Goal: Information Seeking & Learning: Learn about a topic

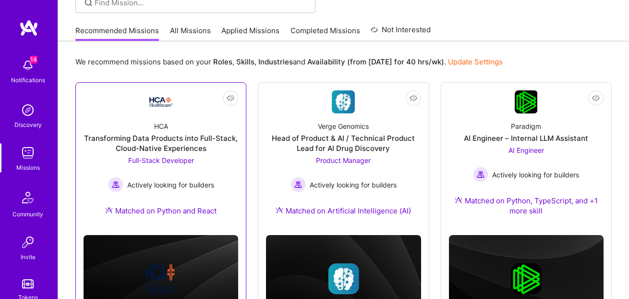
scroll to position [83, 0]
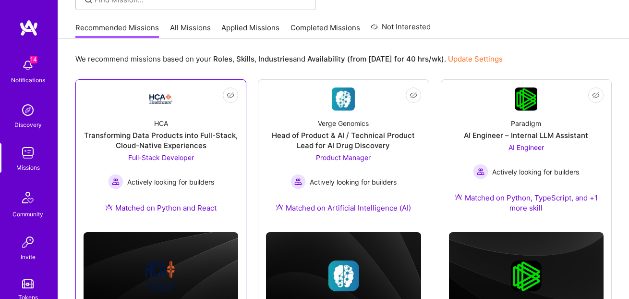
click at [219, 150] on div "Transforming Data Products into Full-Stack, Cloud-Native Experiences" at bounding box center [161, 140] width 155 height 20
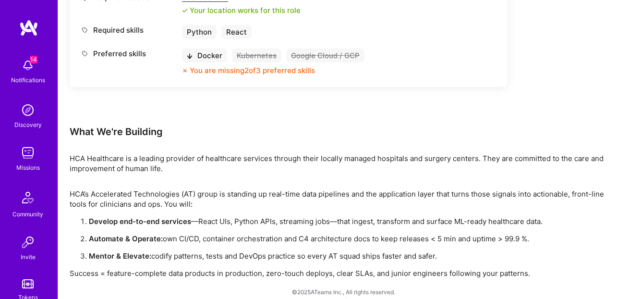
scroll to position [502, 0]
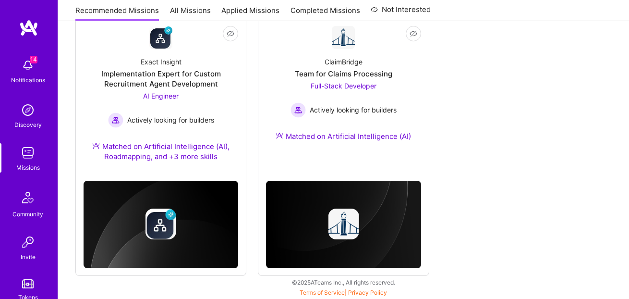
scroll to position [83, 0]
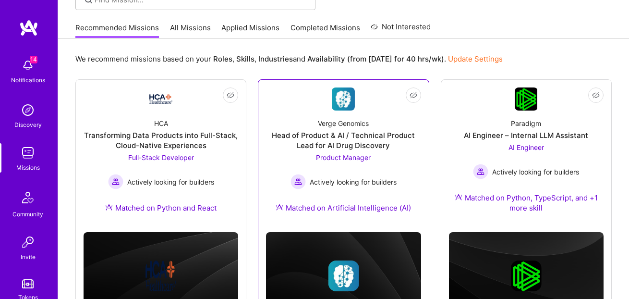
click at [311, 108] on link "Not Interested Verge Genomics Head of Product & AI / Technical Product Lead for…" at bounding box center [343, 155] width 155 height 137
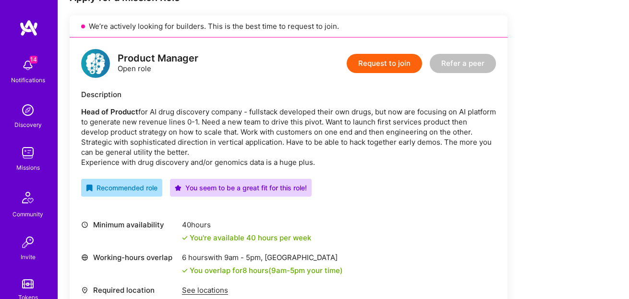
scroll to position [142, 0]
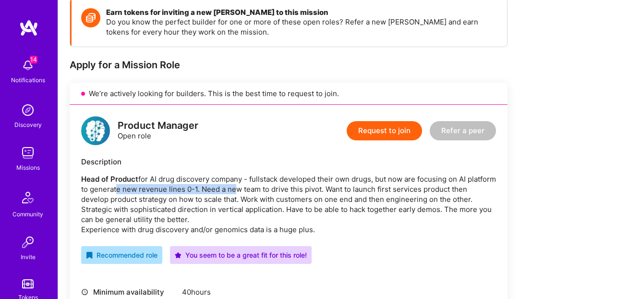
drag, startPoint x: 144, startPoint y: 191, endPoint x: 264, endPoint y: 188, distance: 119.6
click at [264, 188] on p "Head of Product for AI drug discovery company - fullstack developed their own d…" at bounding box center [288, 204] width 415 height 61
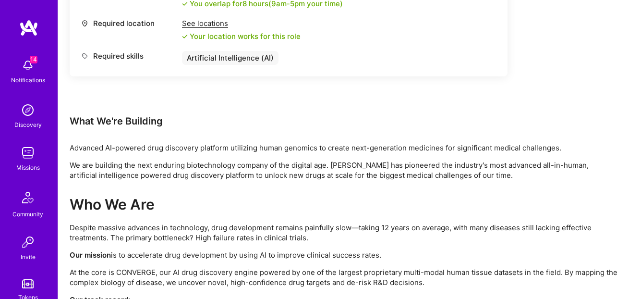
scroll to position [576, 0]
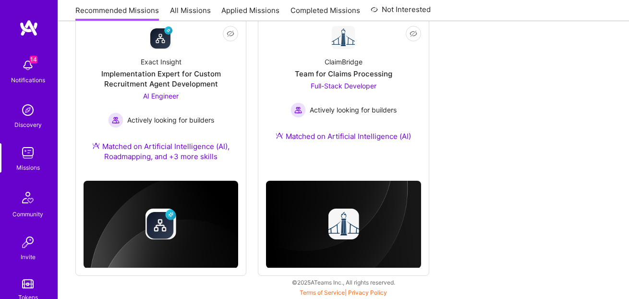
scroll to position [83, 0]
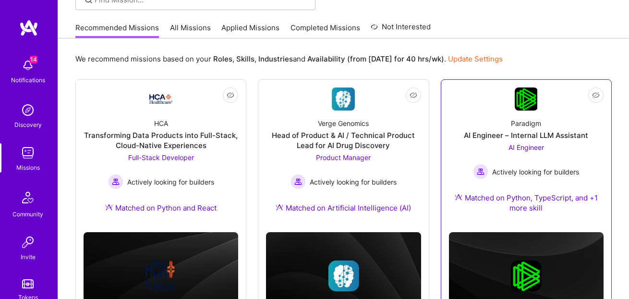
click at [493, 154] on div "AI Engineer Actively looking for builders" at bounding box center [526, 160] width 106 height 37
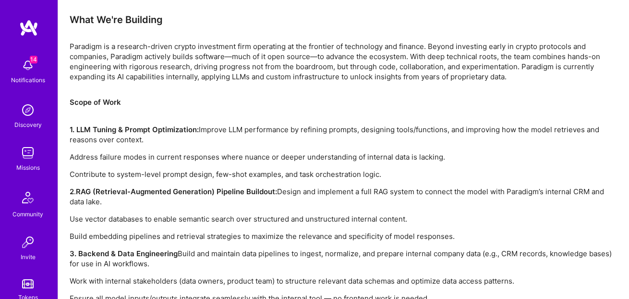
scroll to position [593, 0]
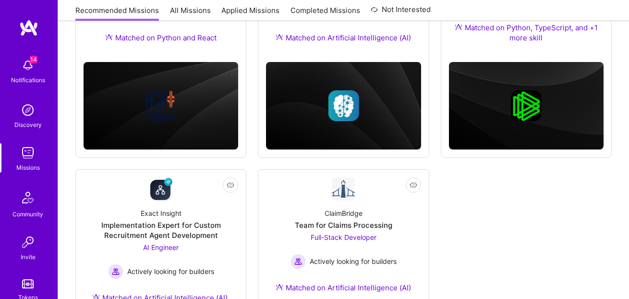
scroll to position [311, 0]
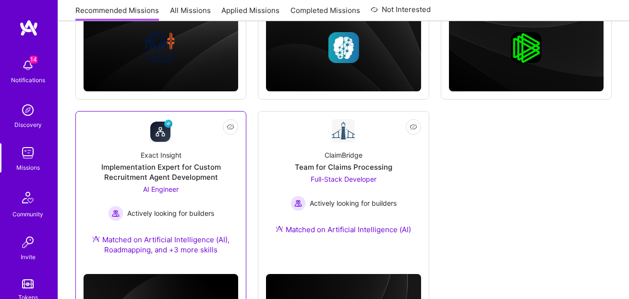
click at [200, 181] on div "Implementation Expert for Custom Recruitment Agent Development" at bounding box center [161, 172] width 155 height 20
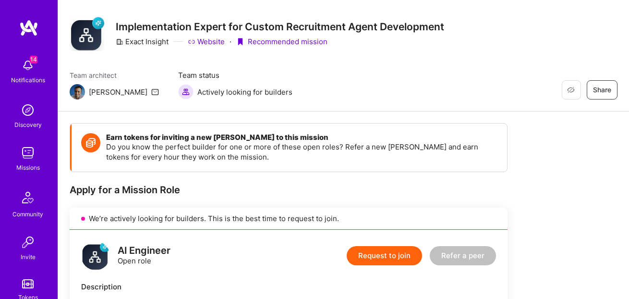
scroll to position [7, 0]
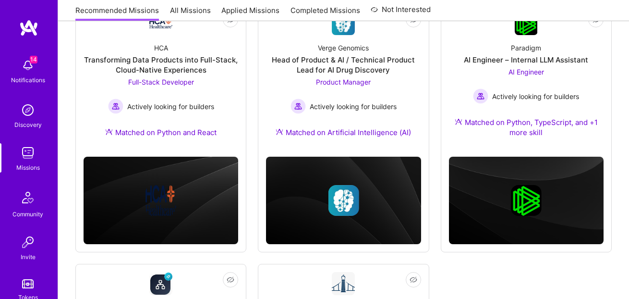
scroll to position [158, 0]
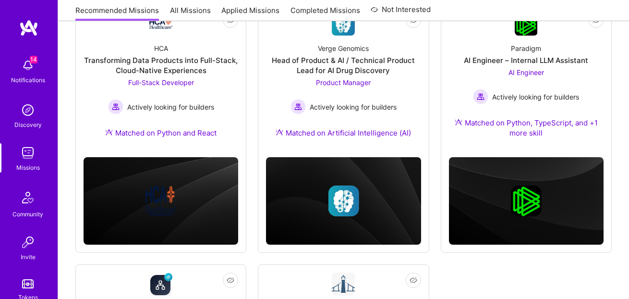
click at [189, 9] on link "All Missions" at bounding box center [190, 13] width 41 height 16
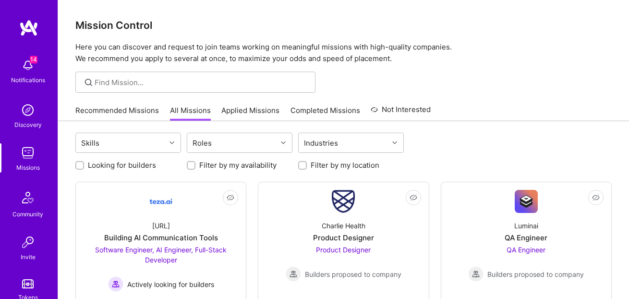
click at [106, 169] on label "Looking for builders" at bounding box center [122, 165] width 68 height 10
click at [84, 169] on input "Looking for builders" at bounding box center [80, 165] width 7 height 7
checkbox input "true"
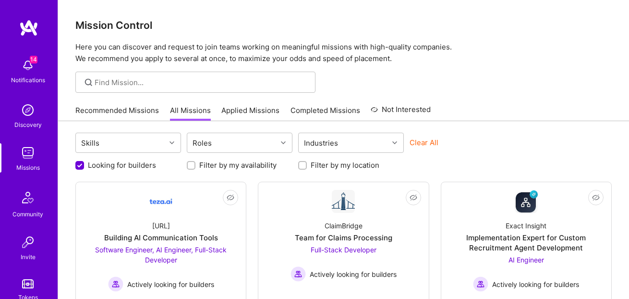
click at [320, 166] on label "Filter by my location" at bounding box center [345, 165] width 69 height 10
click at [307, 166] on input "Filter by my location" at bounding box center [303, 165] width 7 height 7
checkbox input "true"
